Goal: Navigation & Orientation: Go to known website

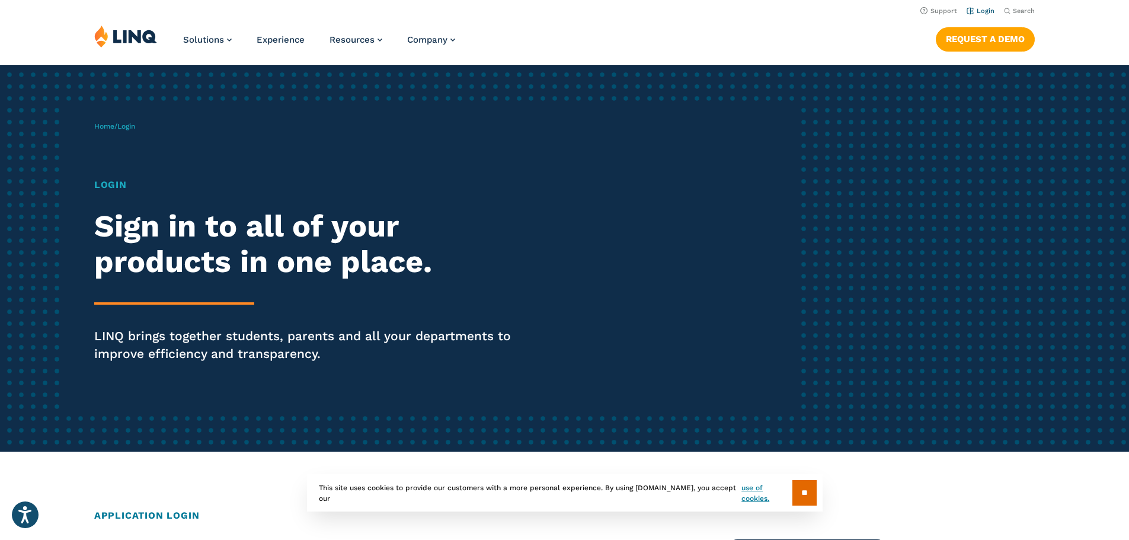
click at [987, 9] on link "Login" at bounding box center [981, 11] width 28 height 8
click at [127, 33] on img at bounding box center [125, 36] width 63 height 23
